Goal: Transaction & Acquisition: Download file/media

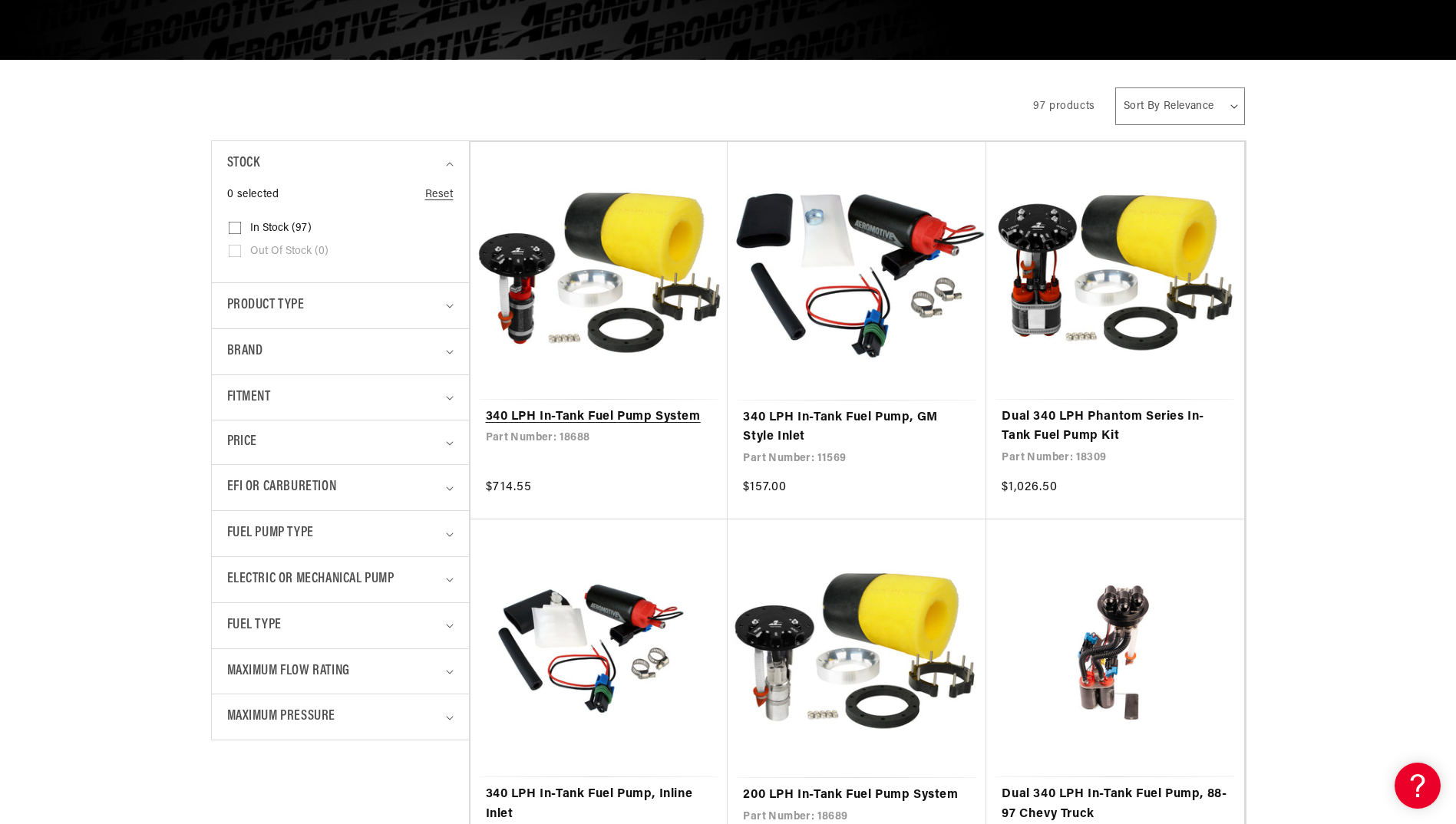
scroll to position [384, 0]
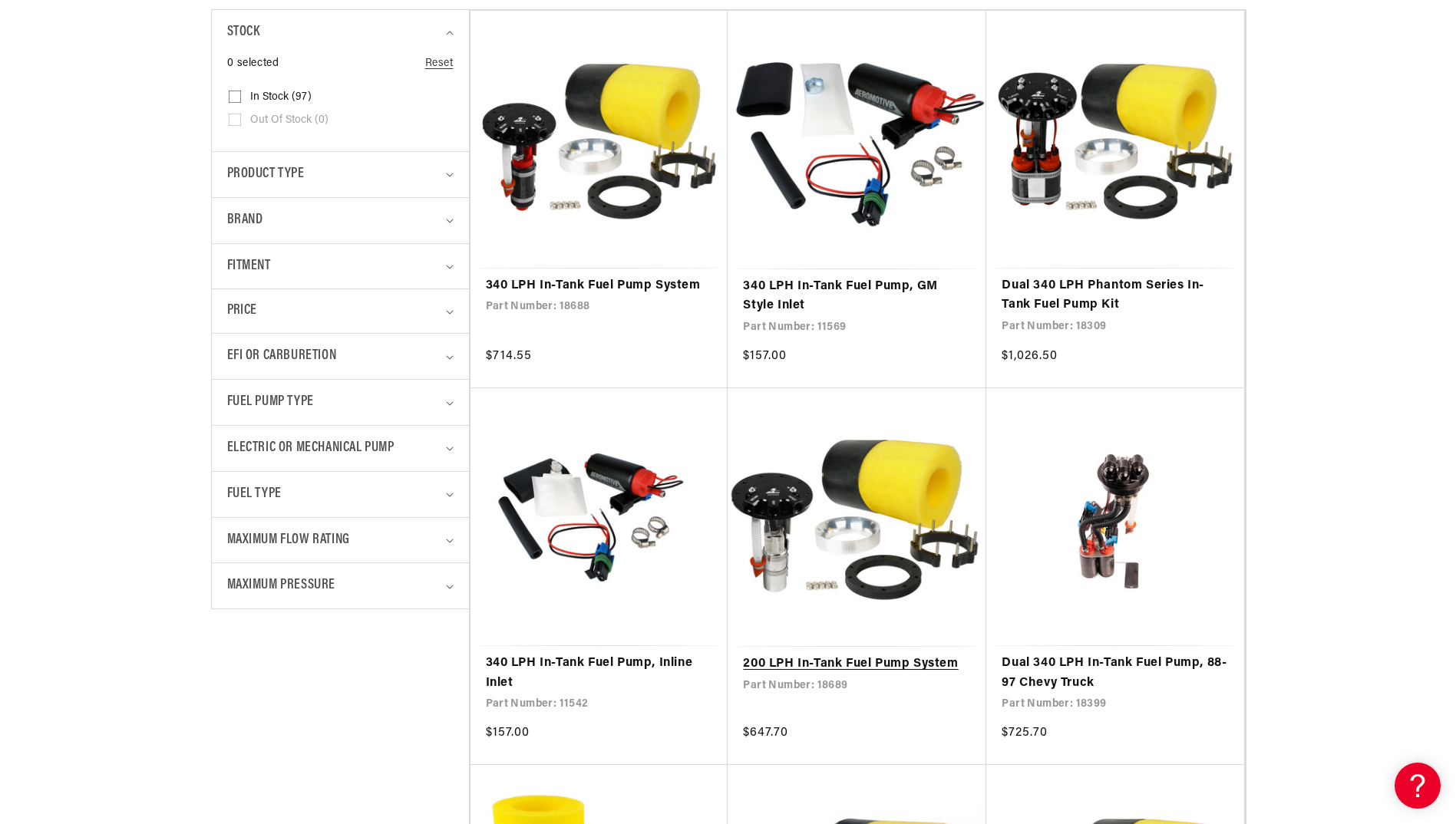
click at [896, 657] on link "200 LPH In-Tank Fuel Pump System" at bounding box center [857, 665] width 228 height 20
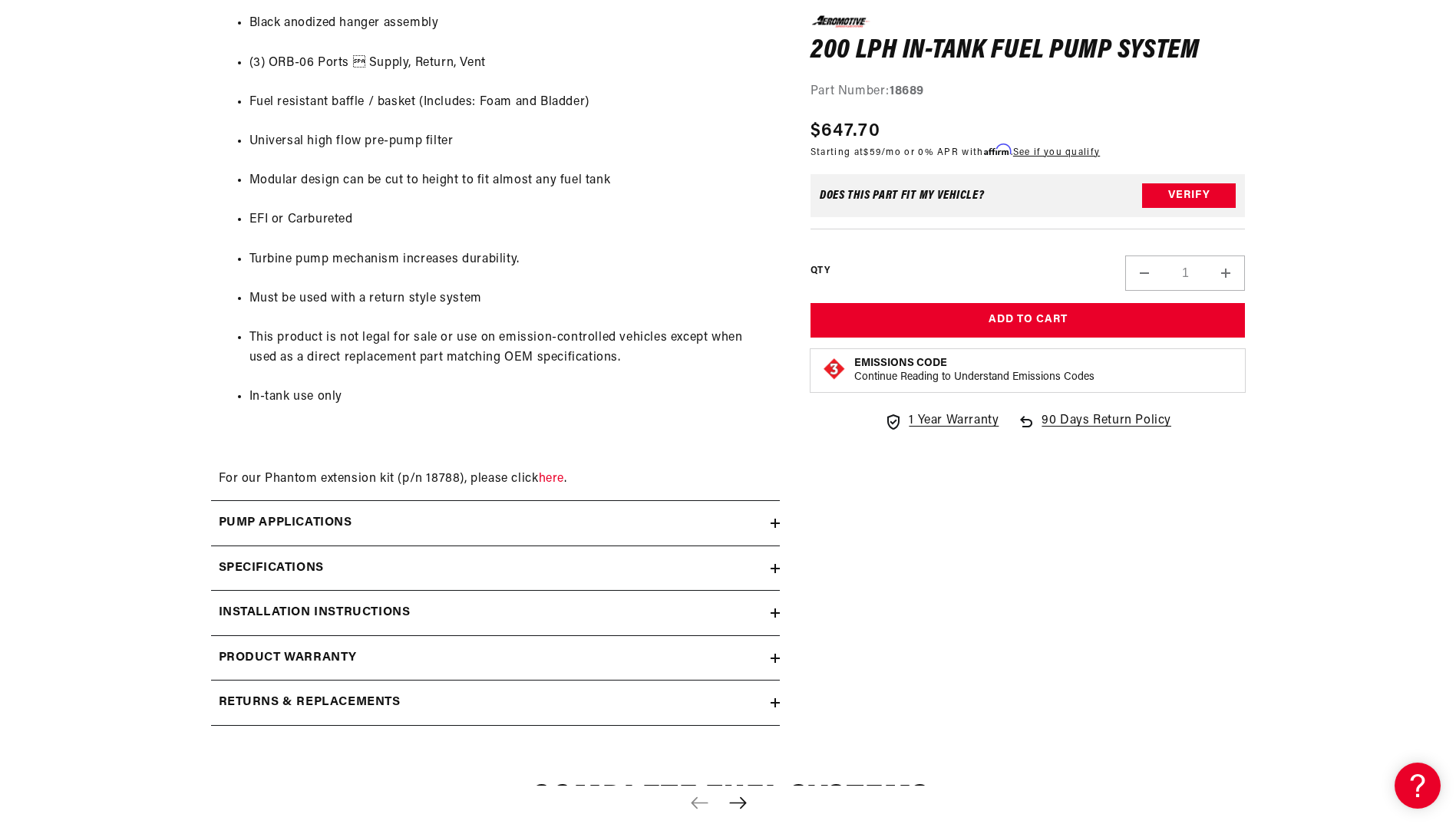
scroll to position [1535, 0]
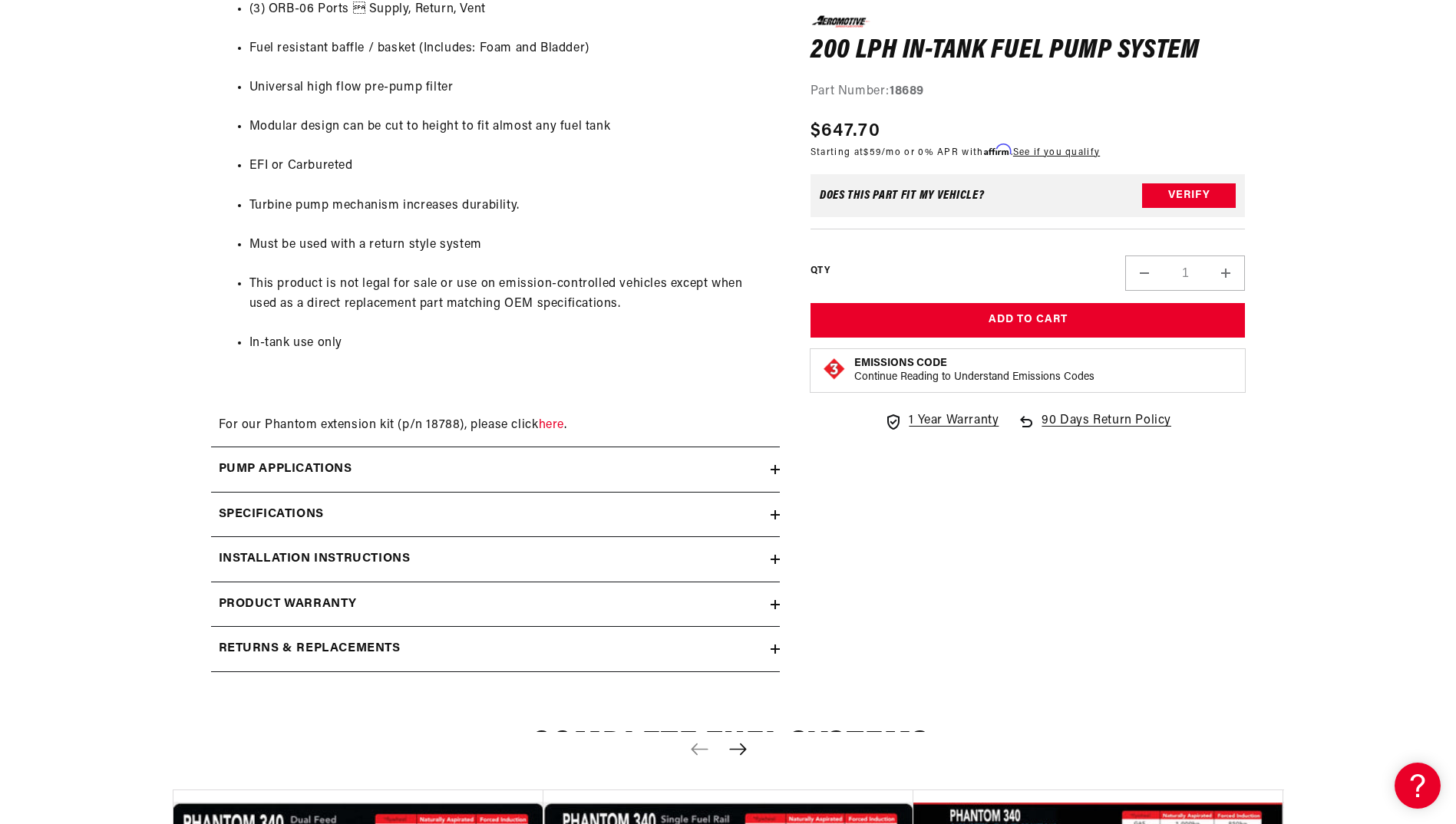
click at [771, 467] on icon at bounding box center [775, 469] width 9 height 9
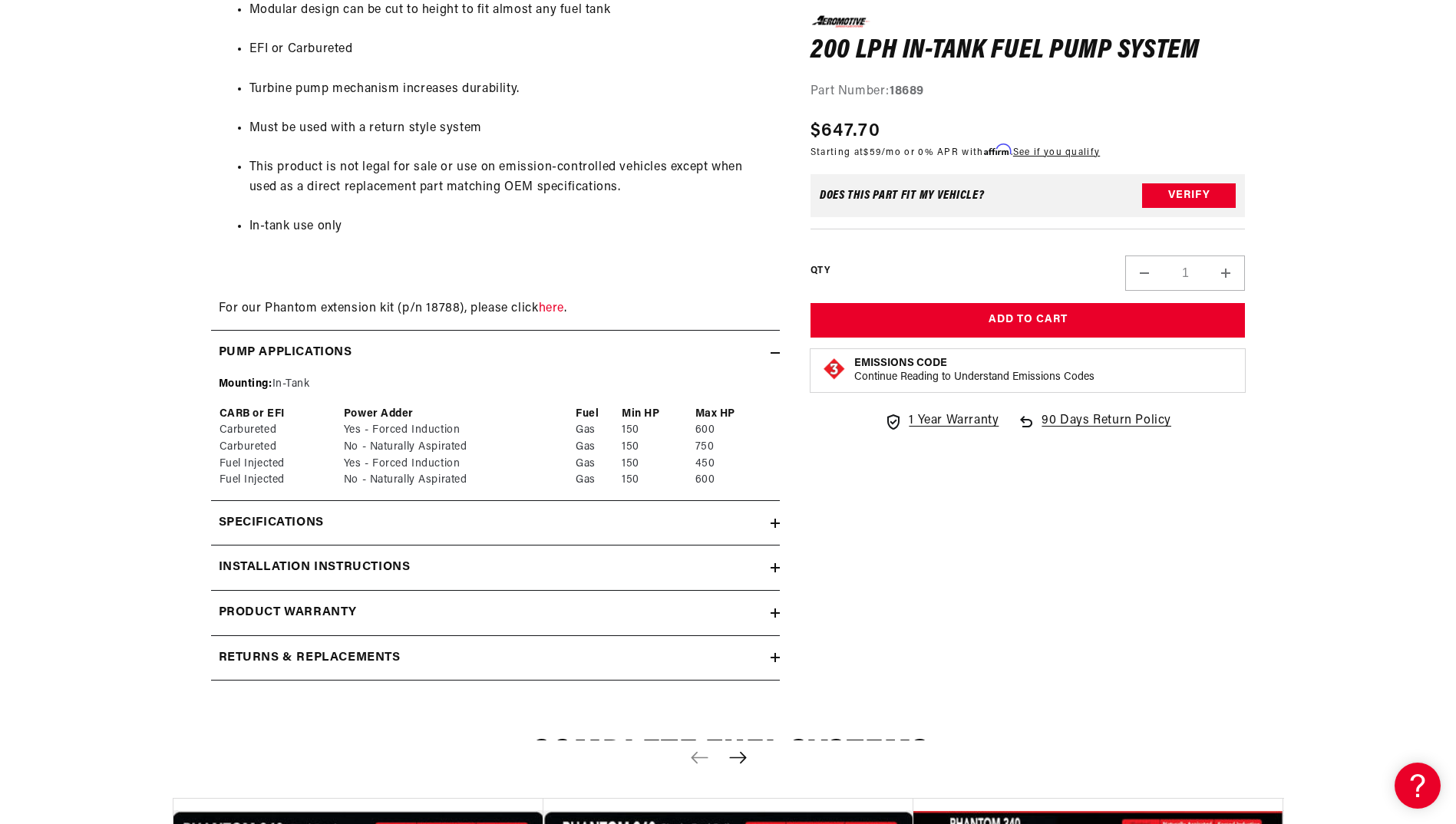
scroll to position [1688, 0]
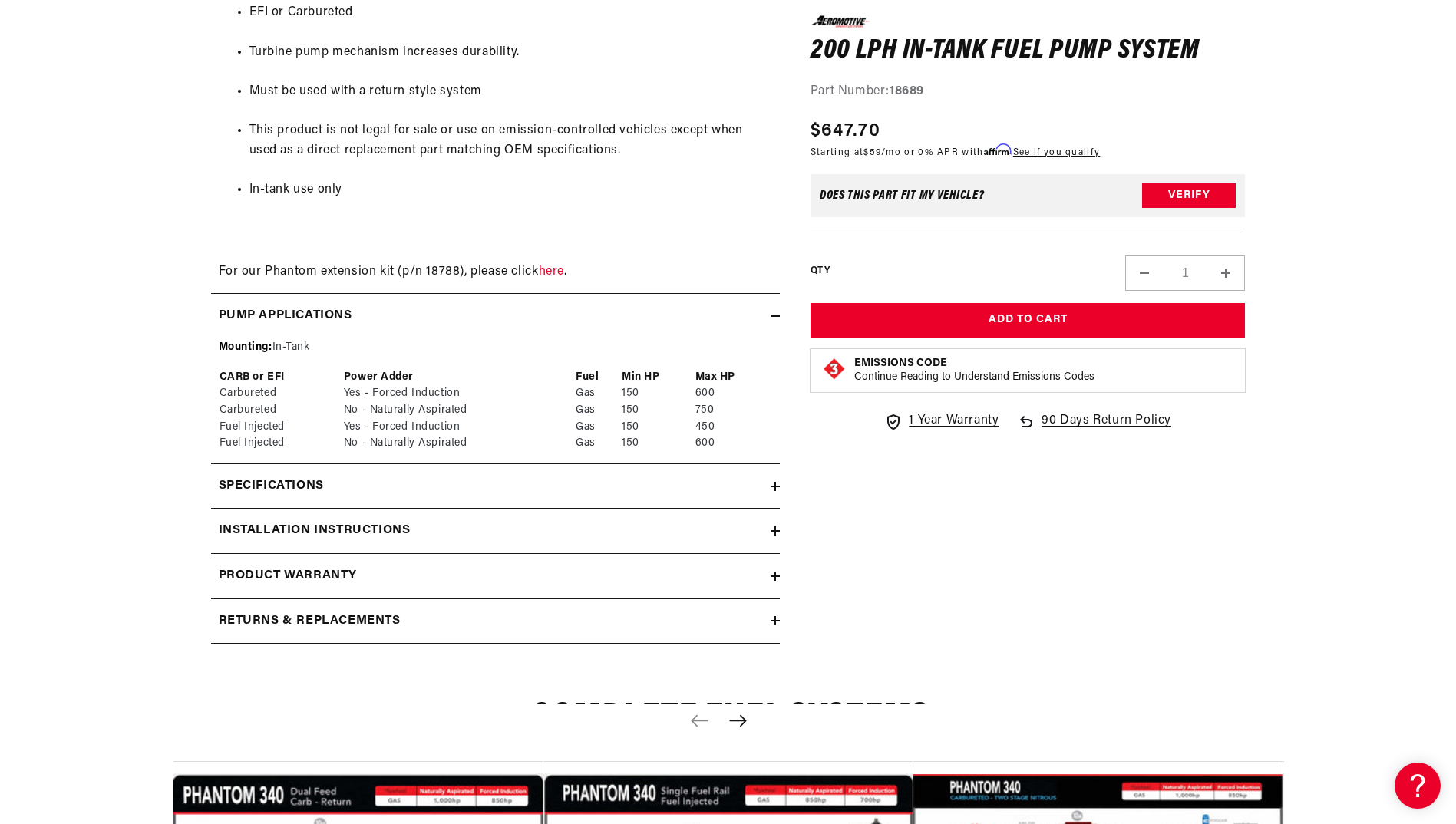
click at [779, 533] on icon at bounding box center [775, 531] width 9 height 9
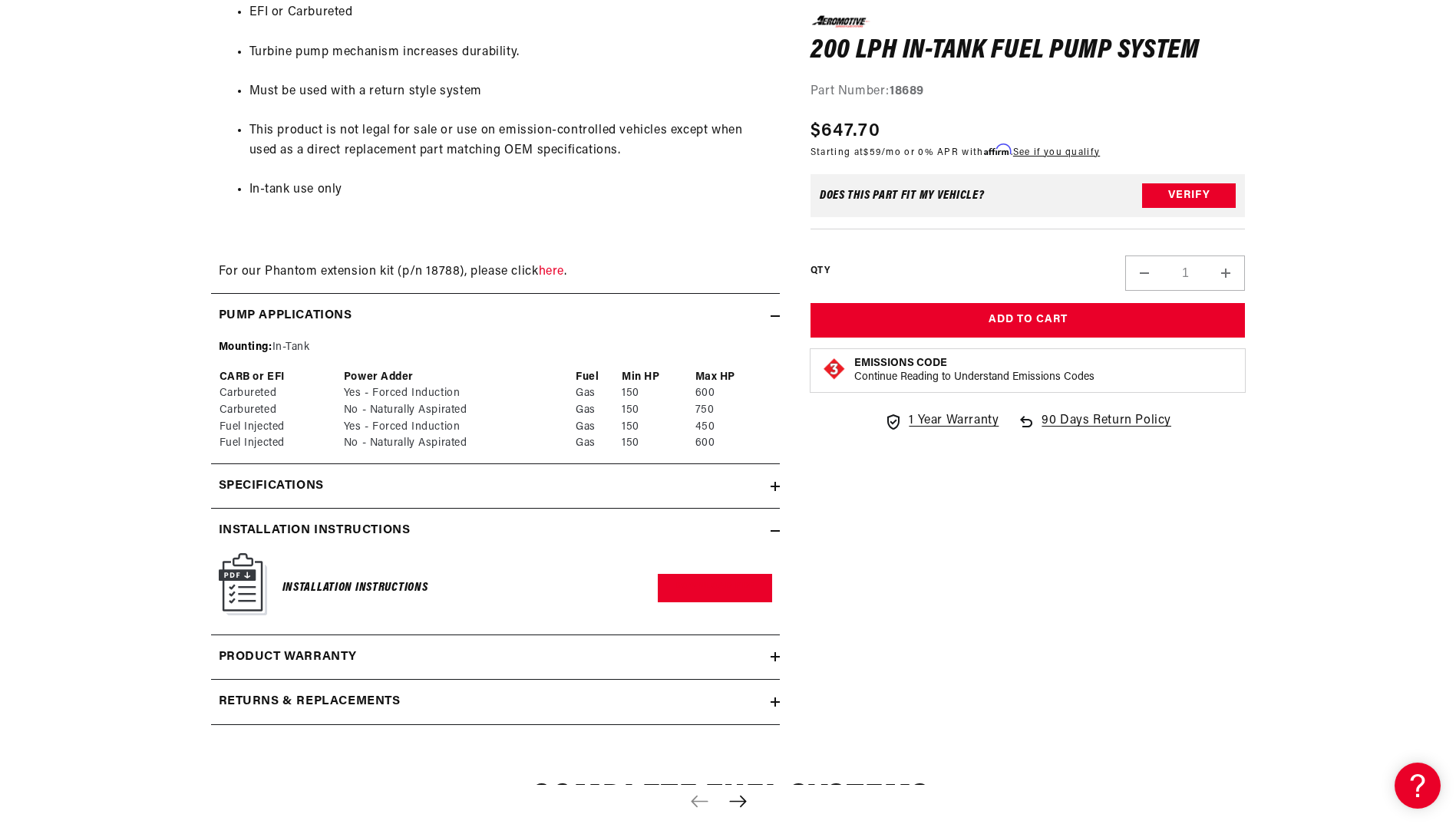
click at [397, 588] on h6 "Installation Instructions" at bounding box center [356, 588] width 146 height 21
click at [685, 574] on link "Download PDF" at bounding box center [715, 588] width 114 height 29
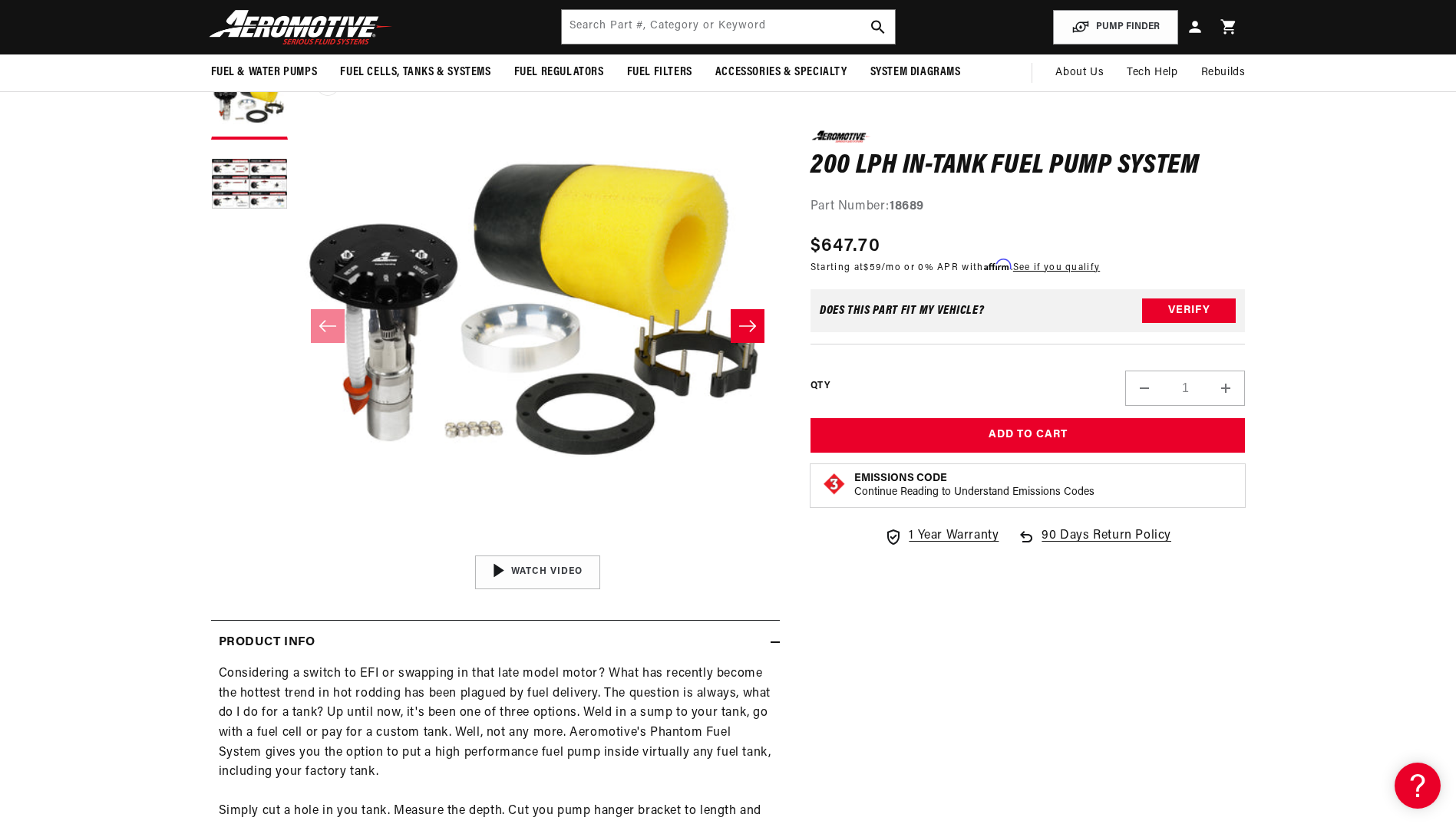
scroll to position [0, 0]
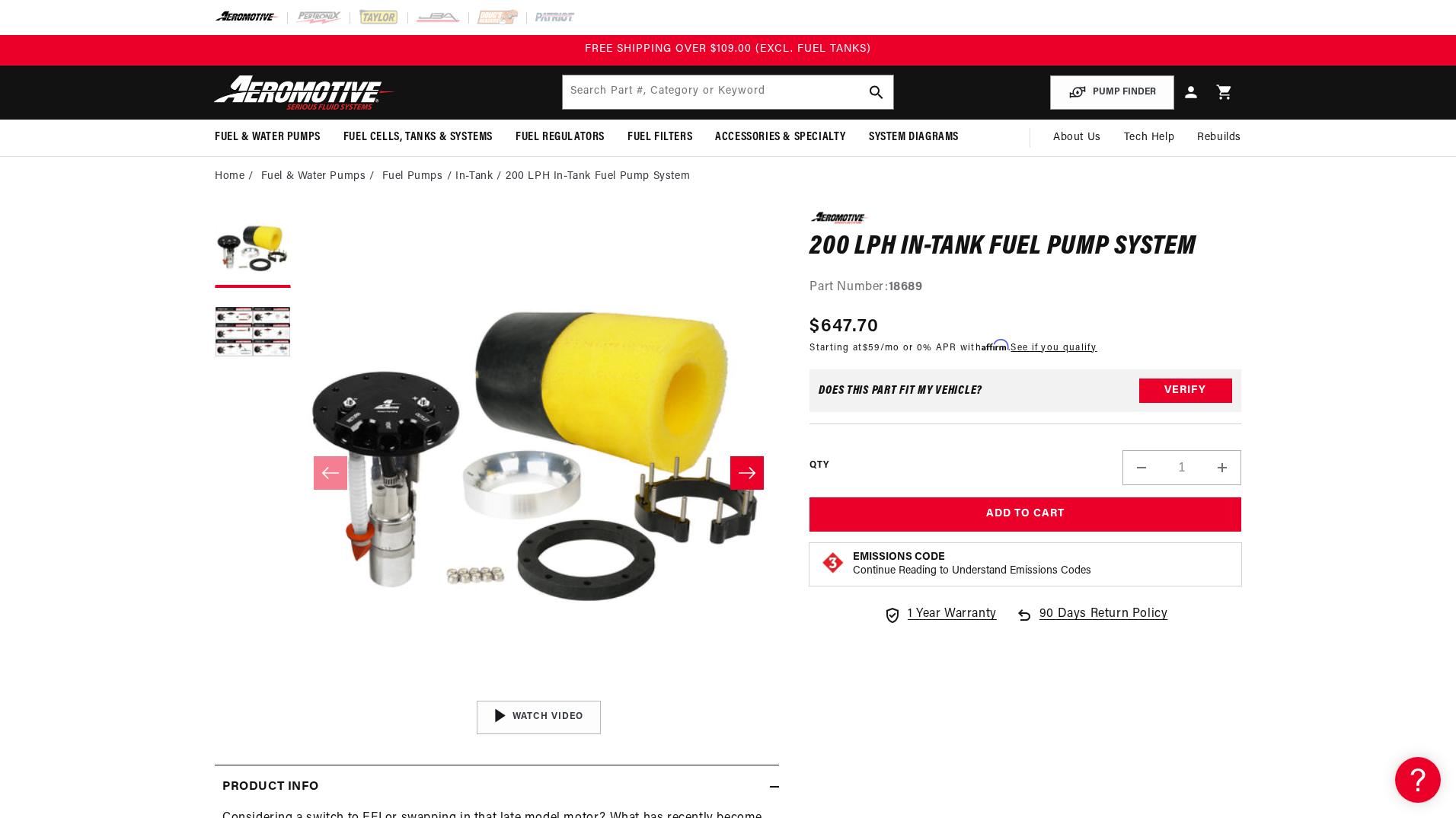
click at [1255, 216] on div "Close dialog NOT SO FAST! No time to browse? No problem. Sign up and we'll keep…" at bounding box center [728, 409] width 1456 height 818
